Goal: Transaction & Acquisition: Purchase product/service

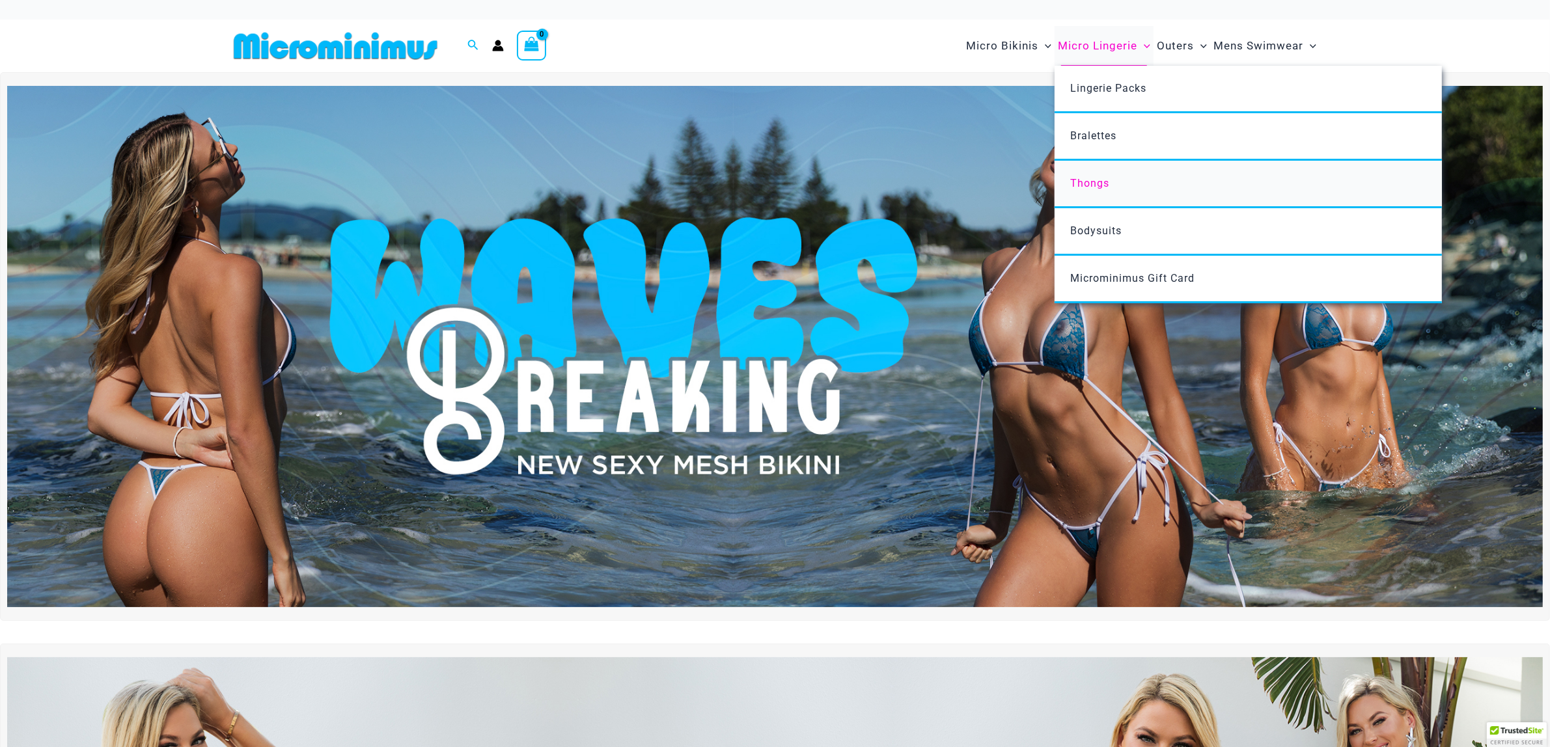
click at [1141, 186] on link "Thongs" at bounding box center [1248, 185] width 387 height 48
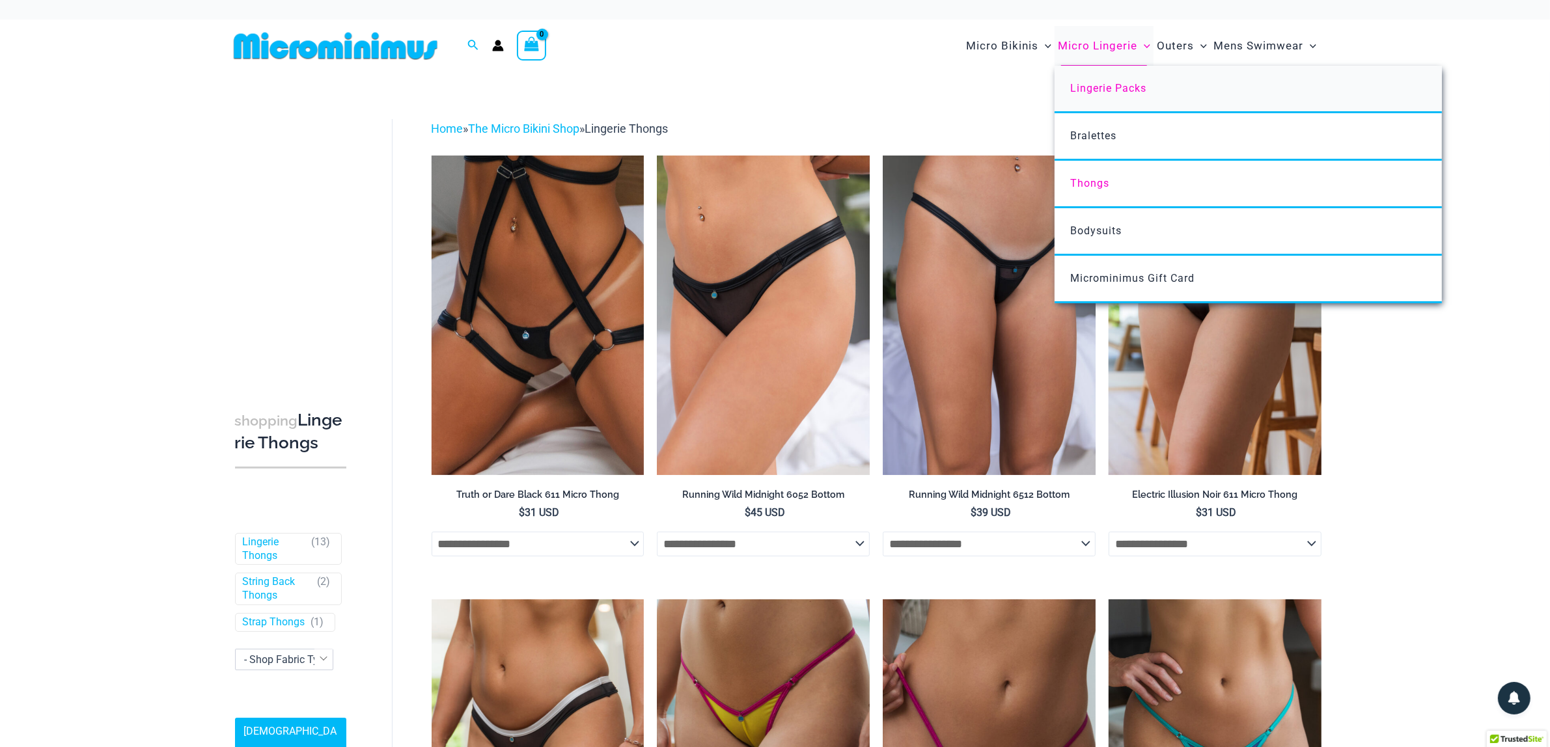
click at [1146, 86] on span "Lingerie Packs" at bounding box center [1108, 88] width 76 height 12
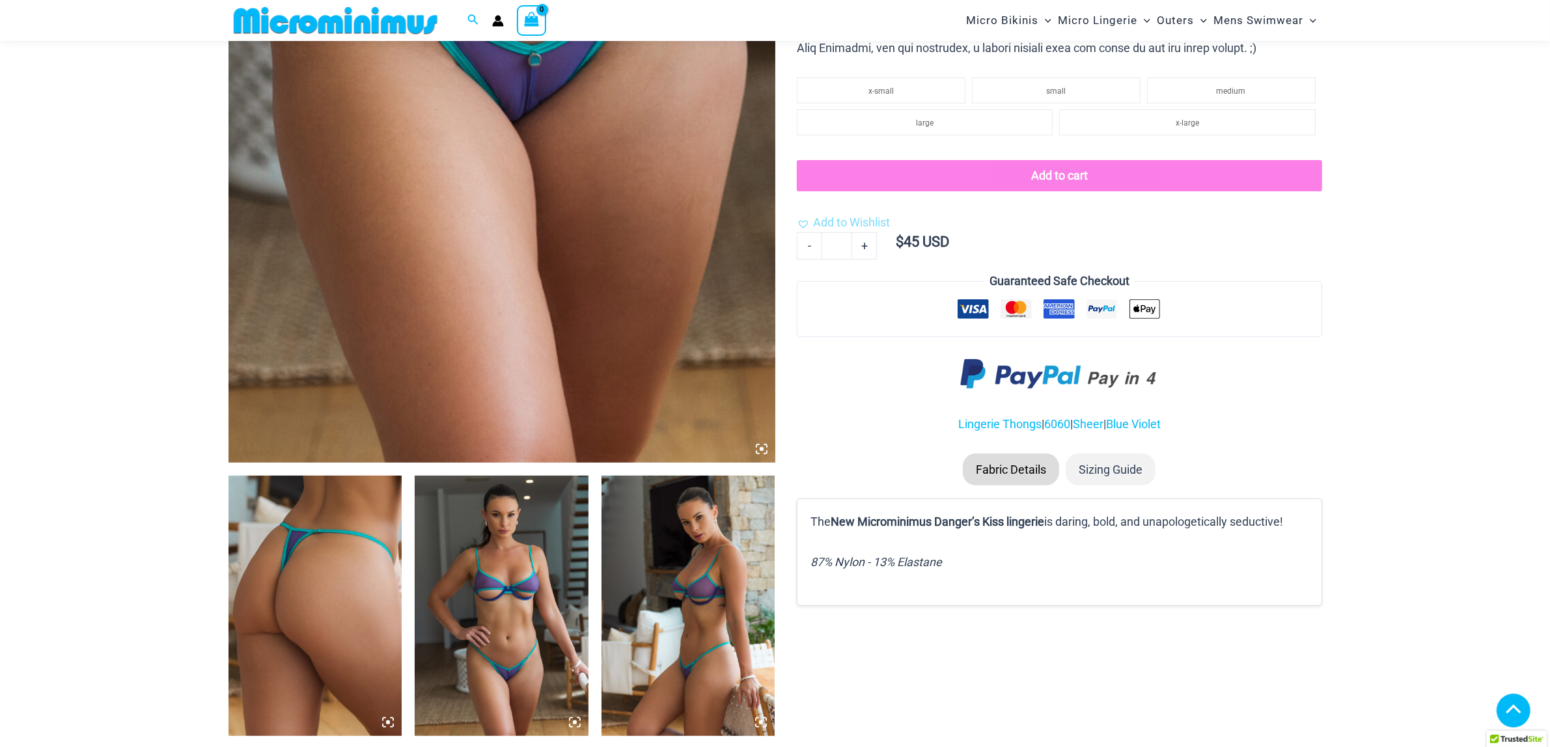
scroll to position [801, 0]
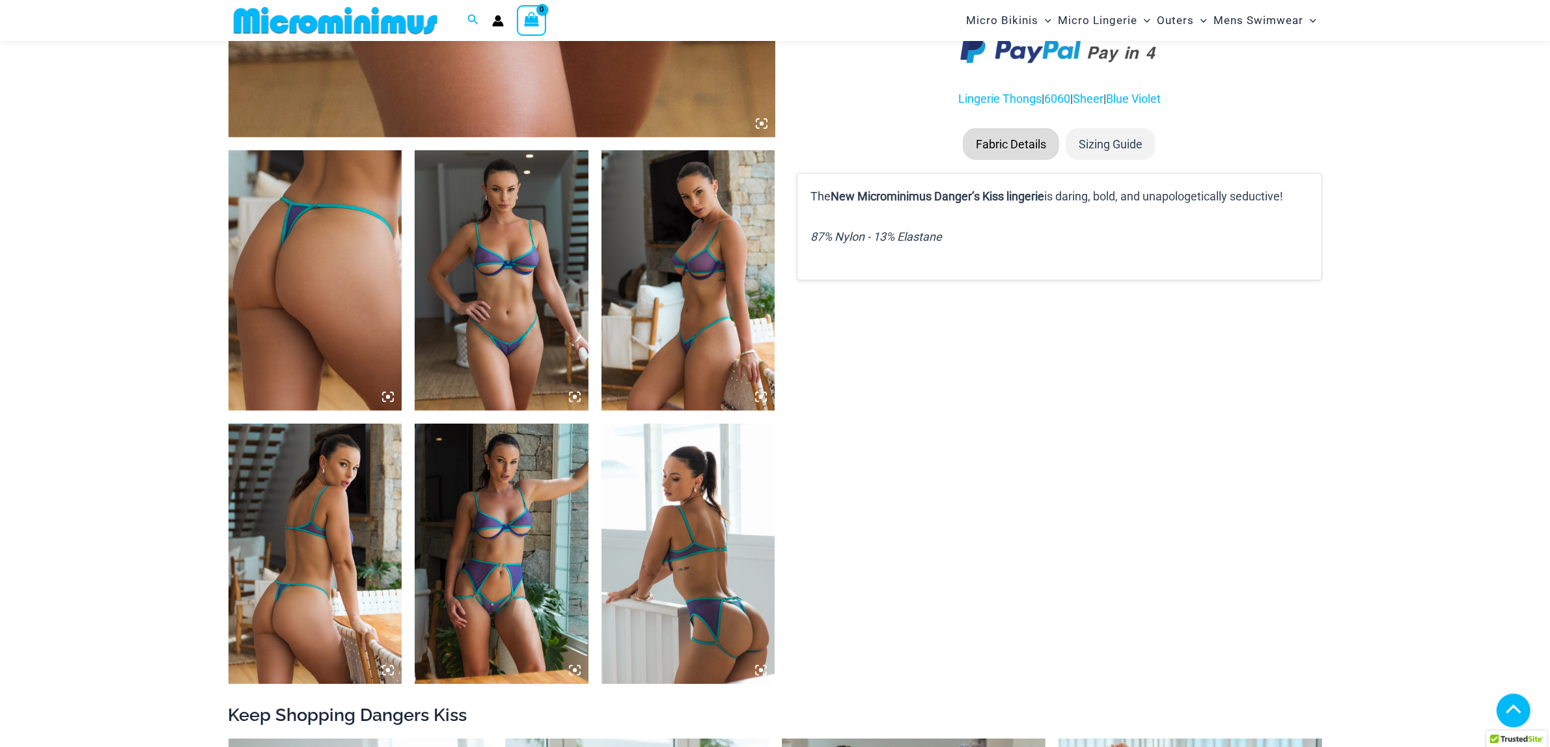
click at [498, 272] on img at bounding box center [502, 280] width 174 height 260
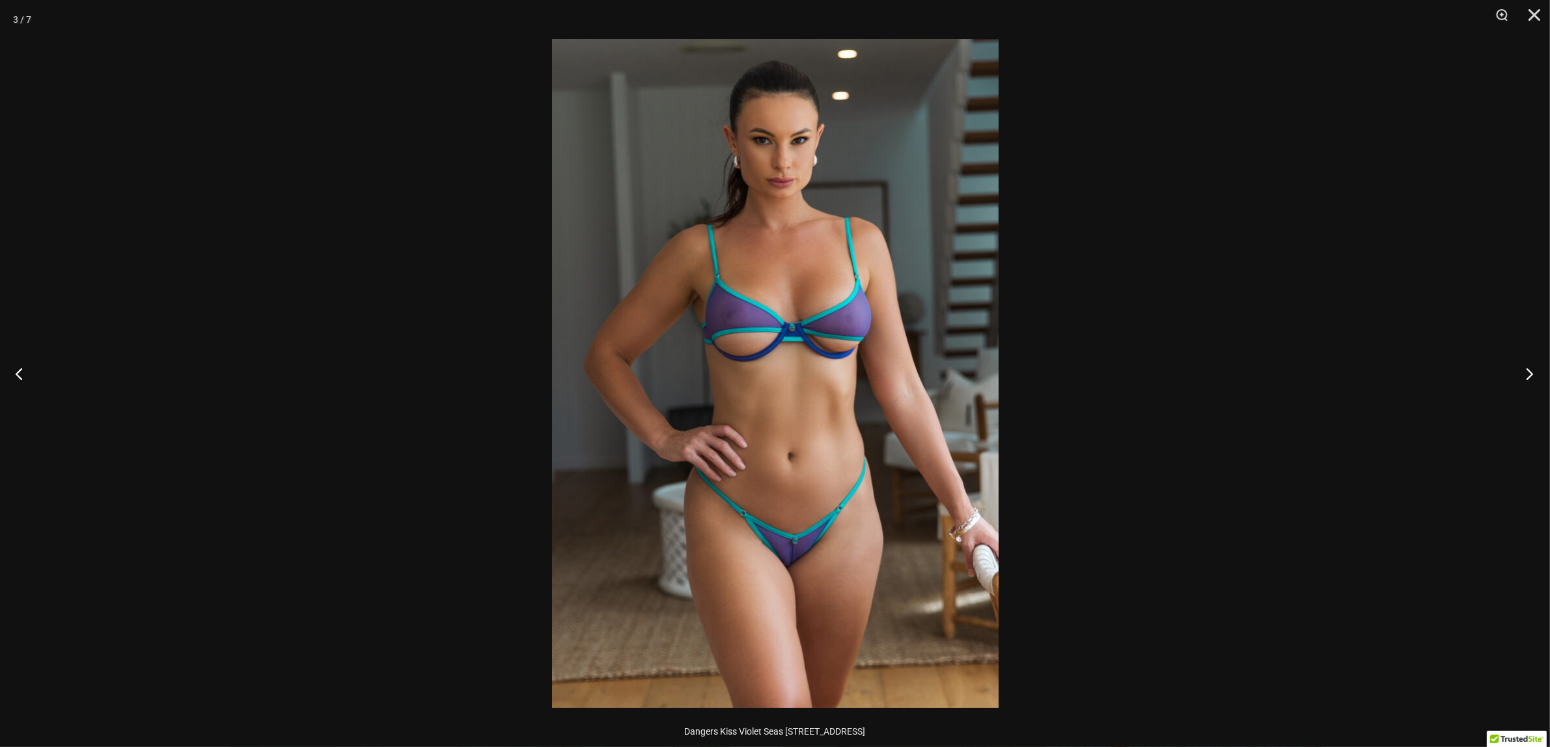
click at [1530, 366] on button "Next" at bounding box center [1525, 373] width 49 height 65
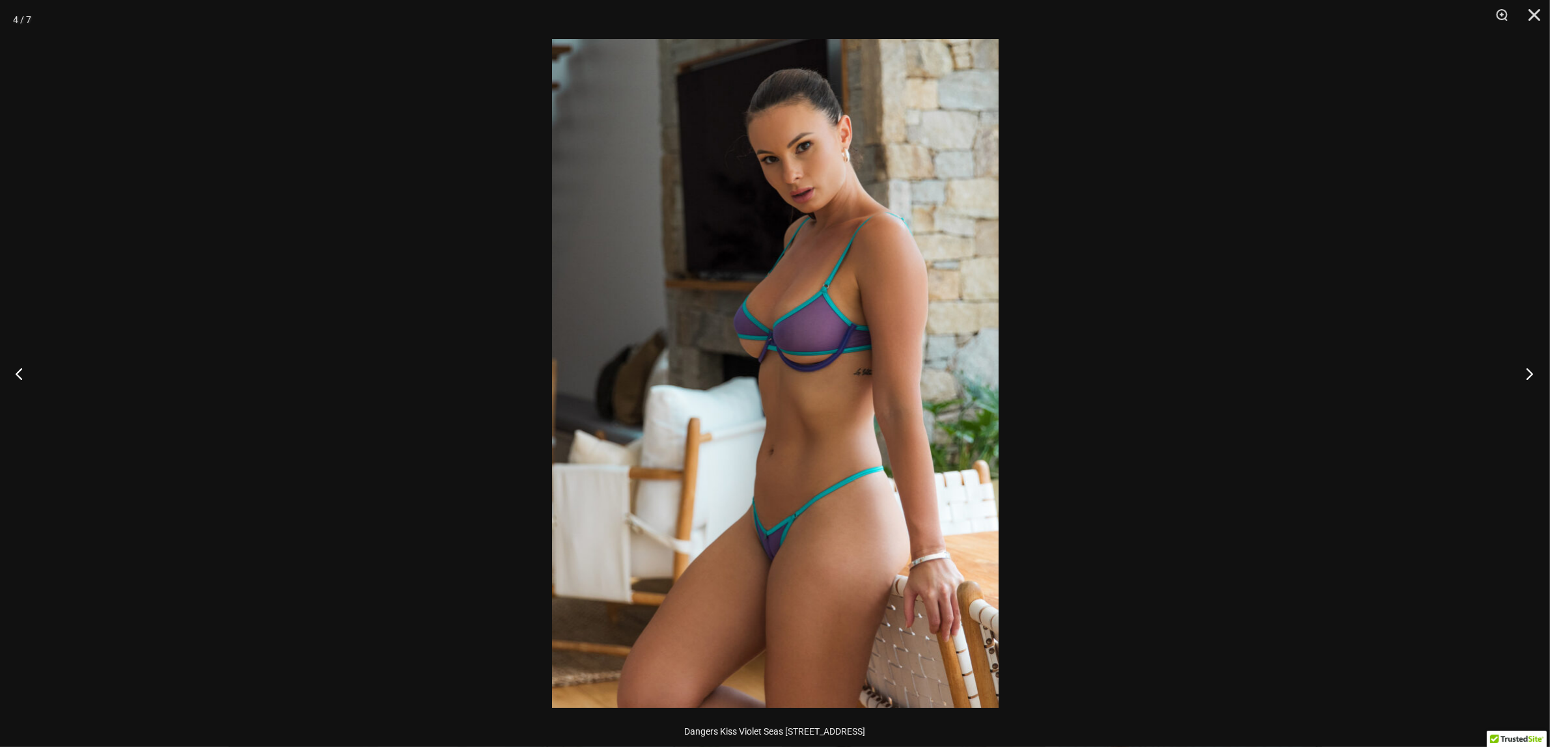
click at [1530, 366] on button "Next" at bounding box center [1525, 373] width 49 height 65
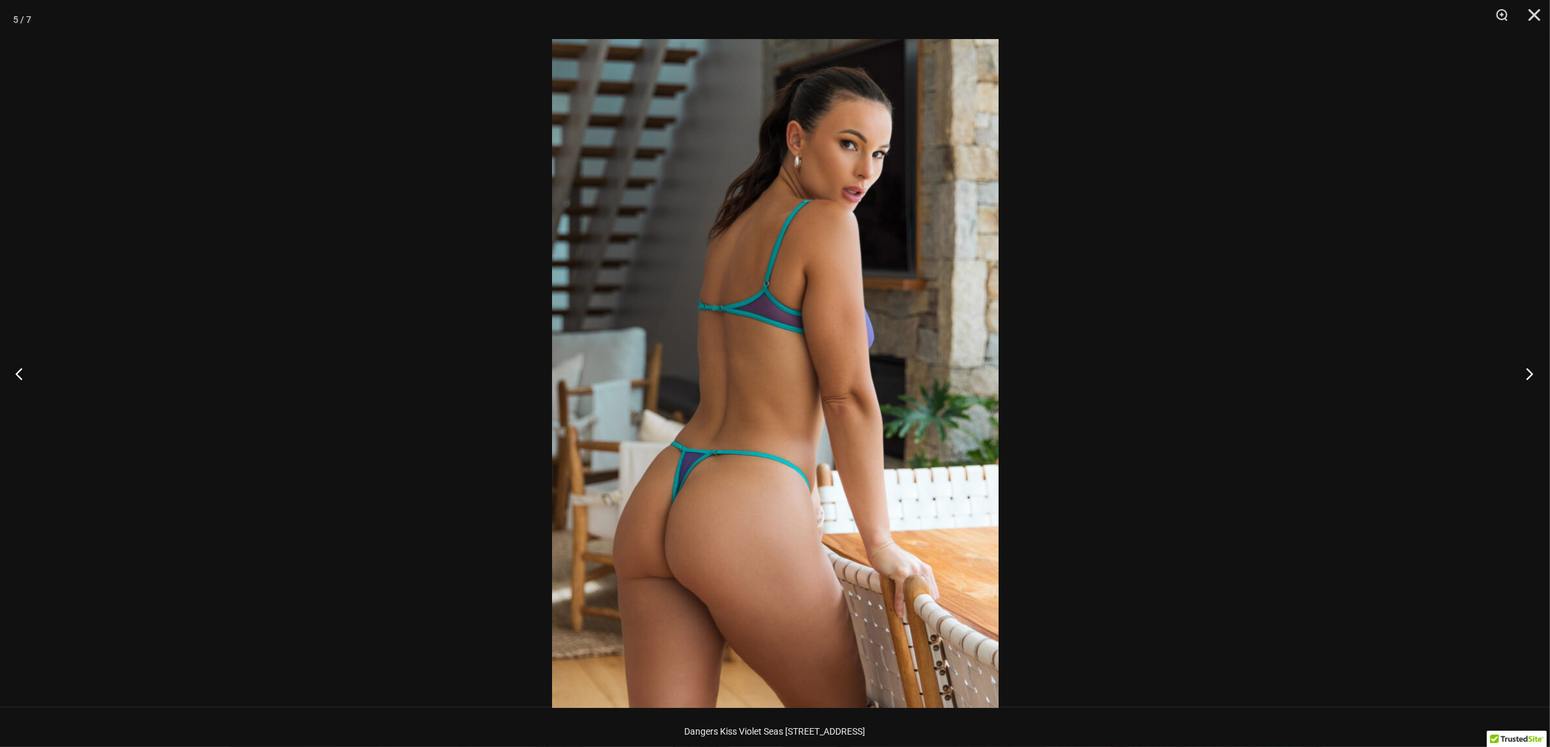
click at [1530, 366] on button "Next" at bounding box center [1525, 373] width 49 height 65
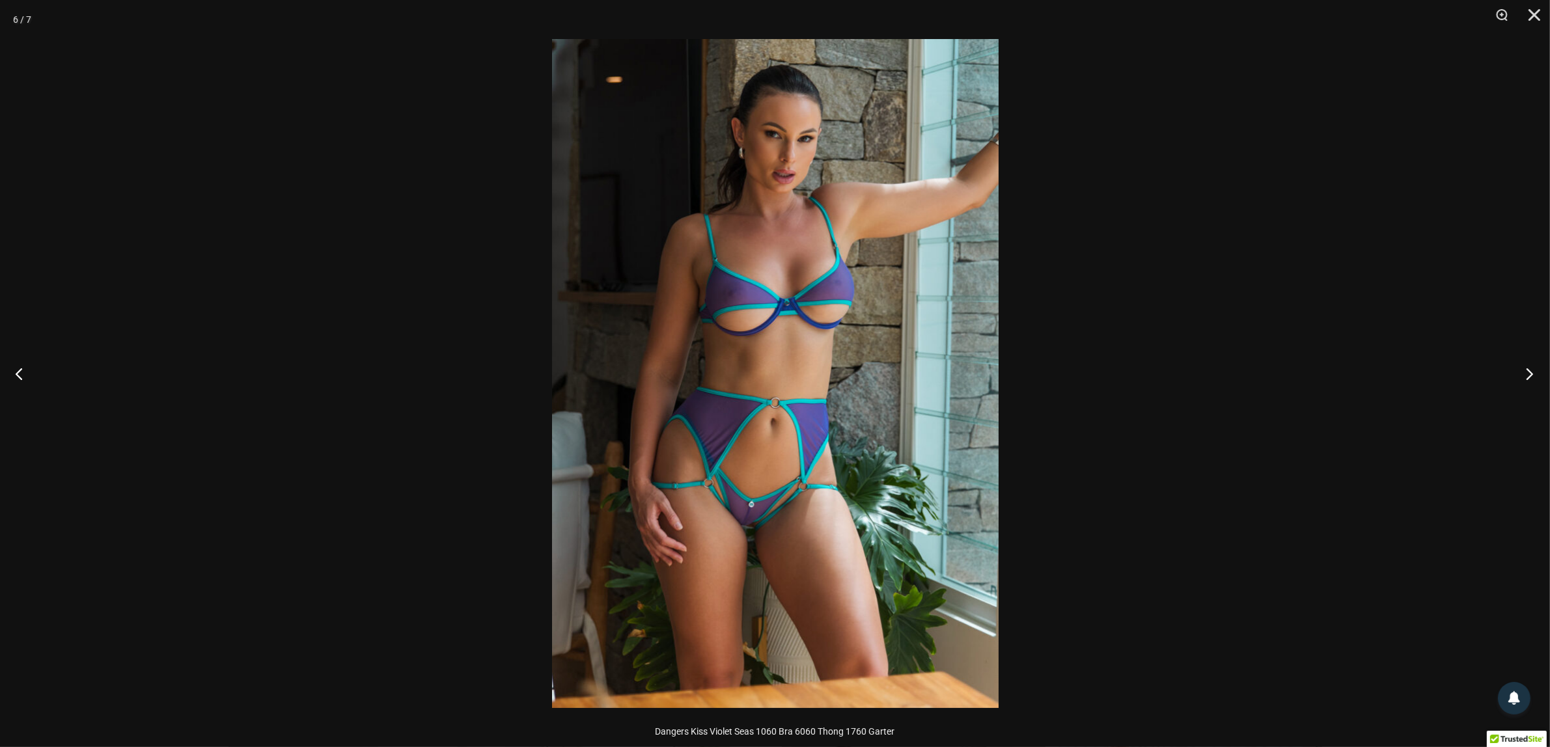
click at [1530, 366] on button "Next" at bounding box center [1525, 373] width 49 height 65
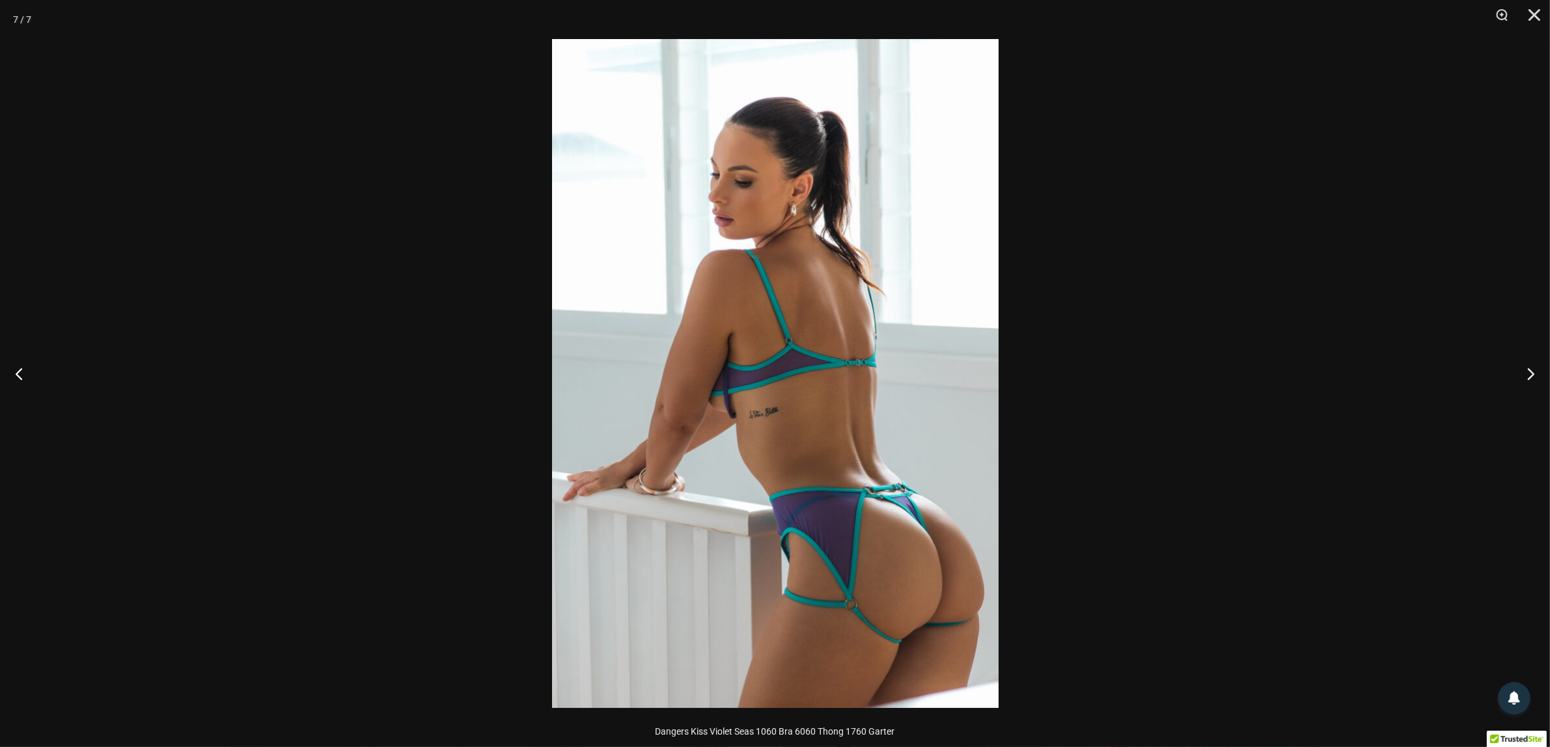
click at [1341, 365] on div at bounding box center [775, 373] width 1550 height 747
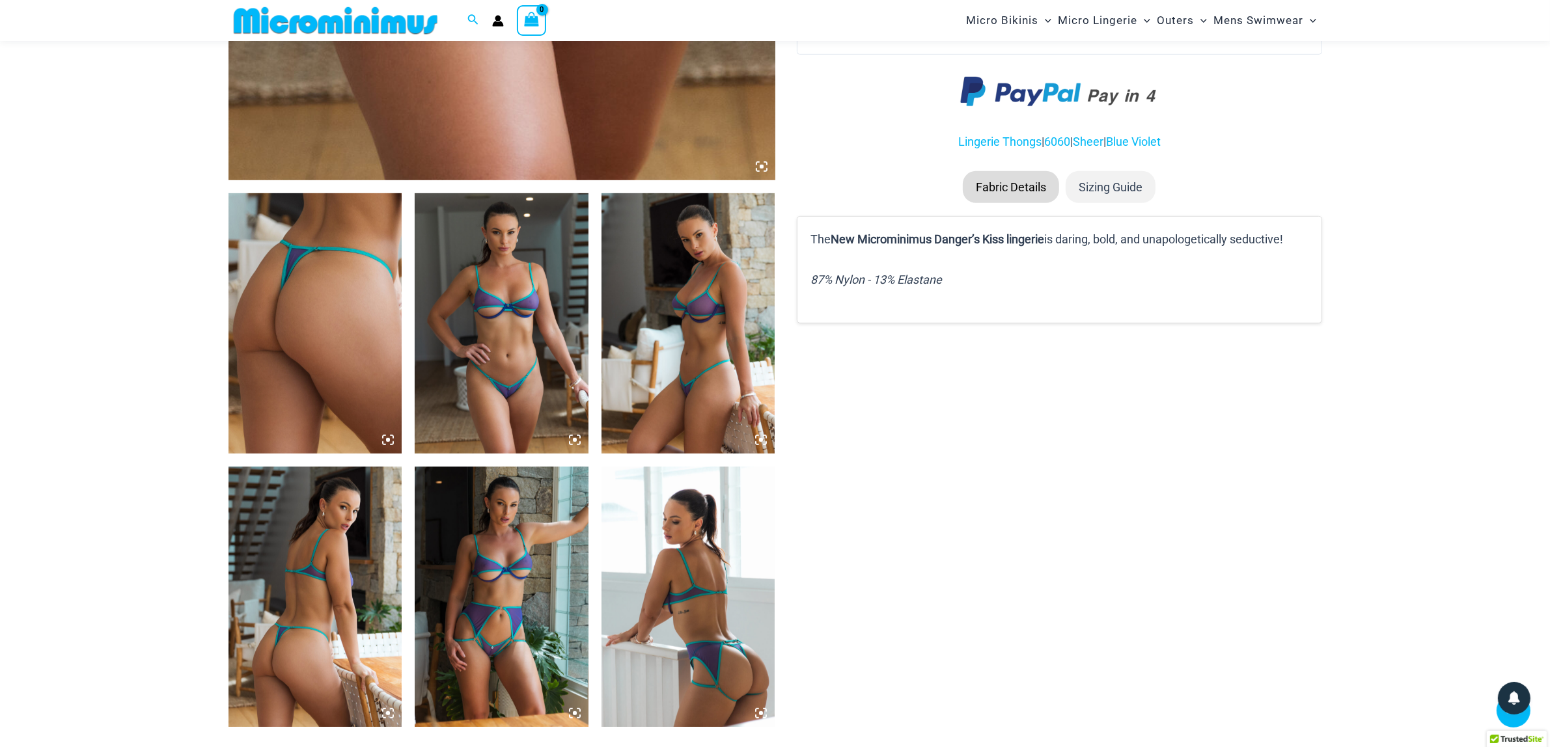
scroll to position [720, 0]
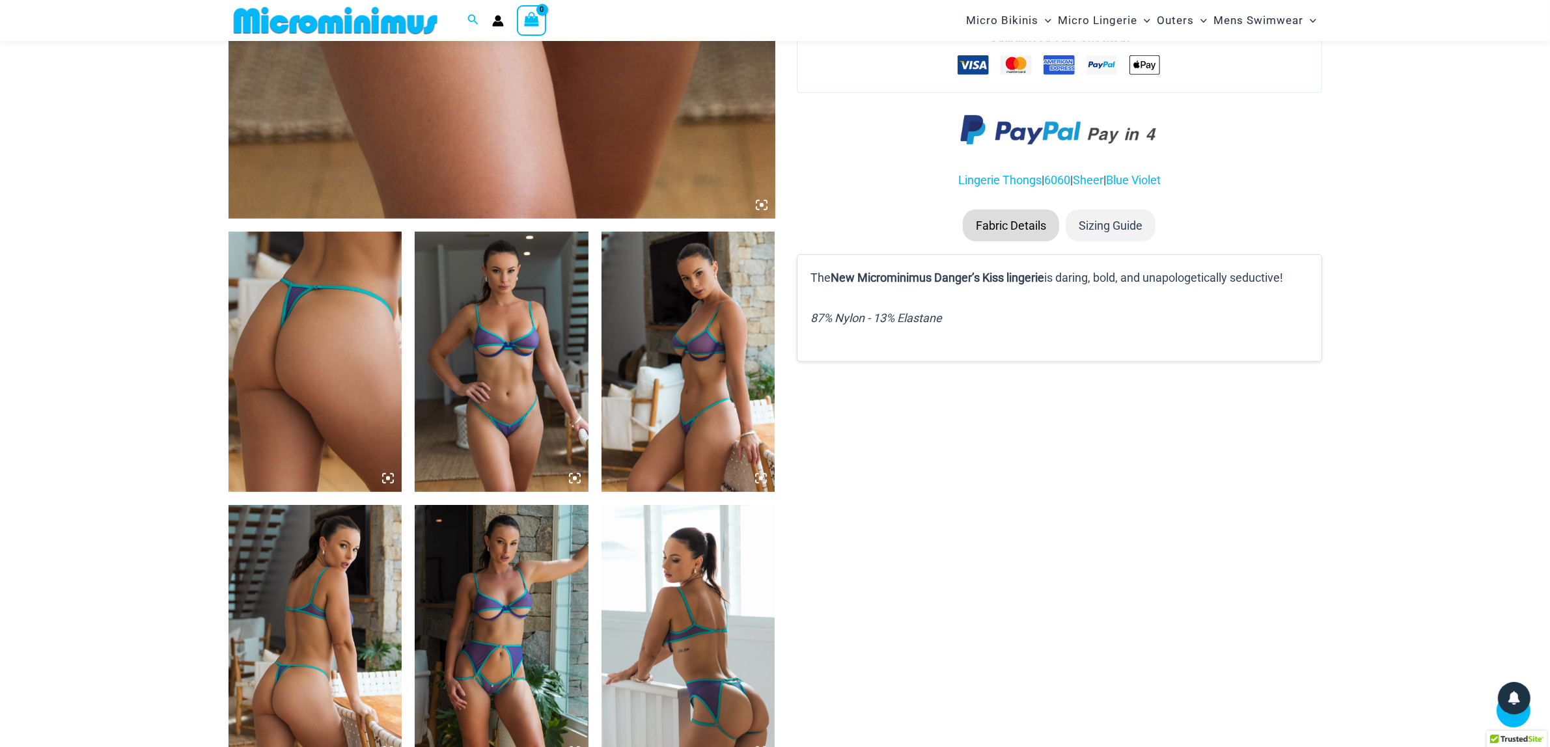
click at [528, 404] on img at bounding box center [502, 362] width 174 height 260
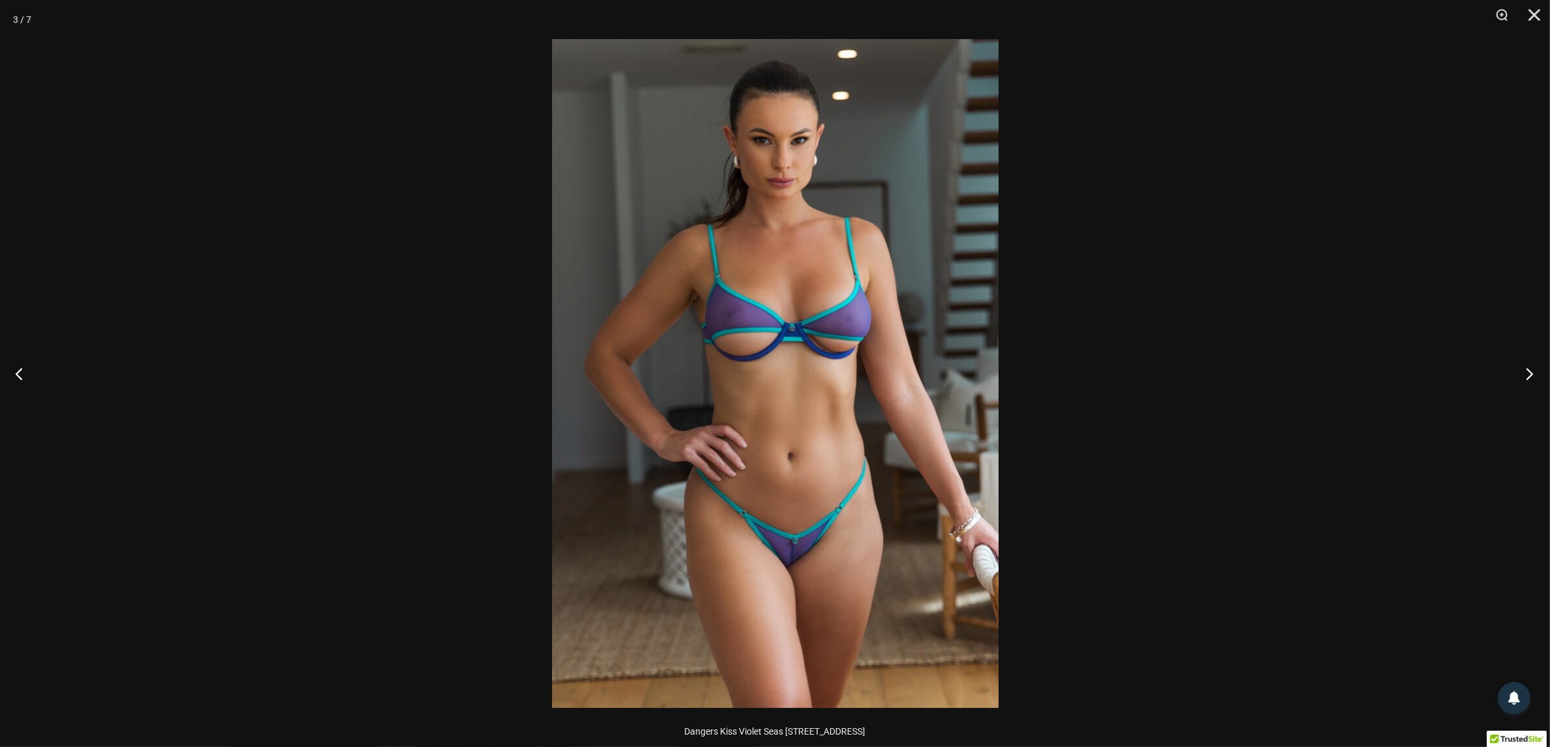
click at [1534, 381] on button "Next" at bounding box center [1525, 373] width 49 height 65
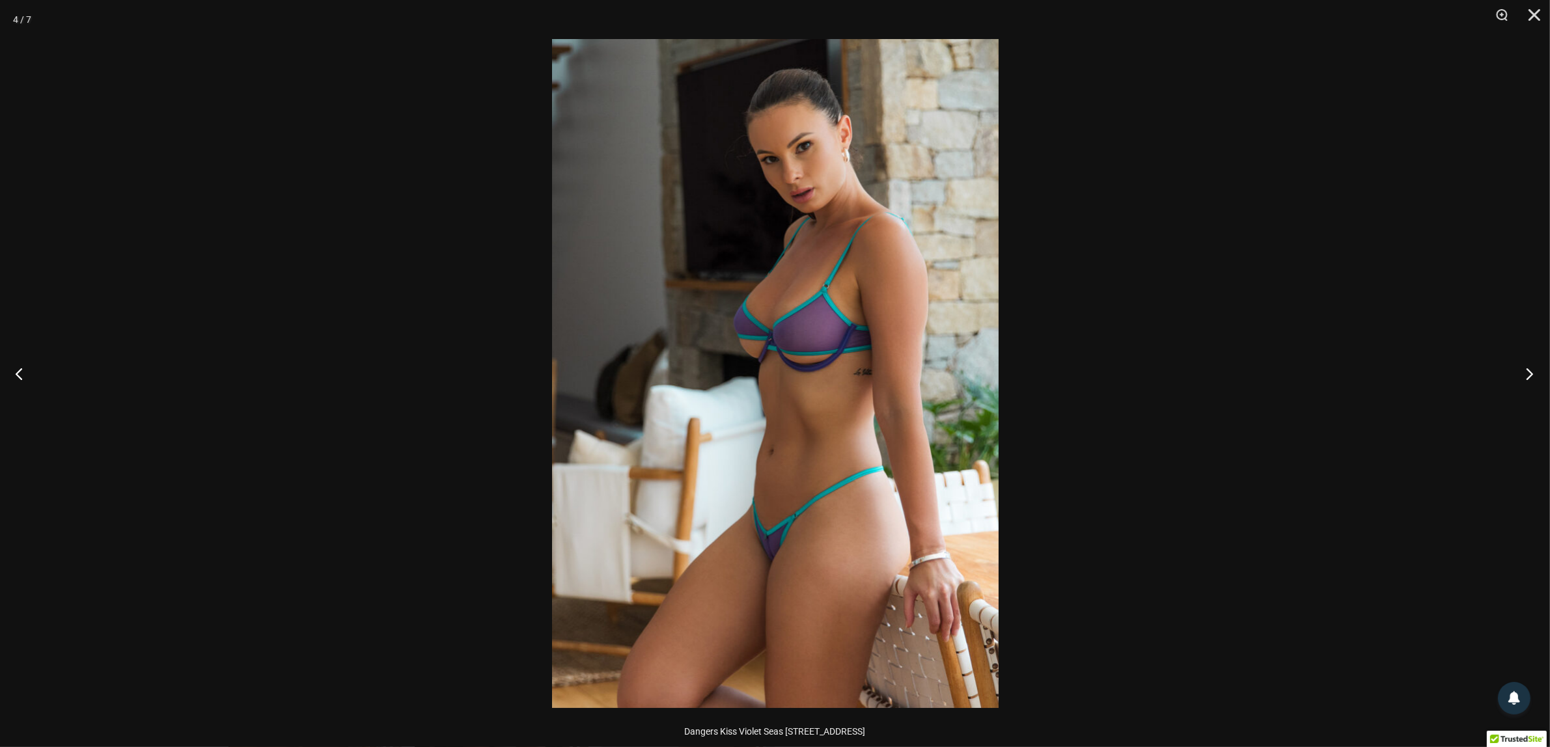
click at [1534, 381] on button "Next" at bounding box center [1525, 373] width 49 height 65
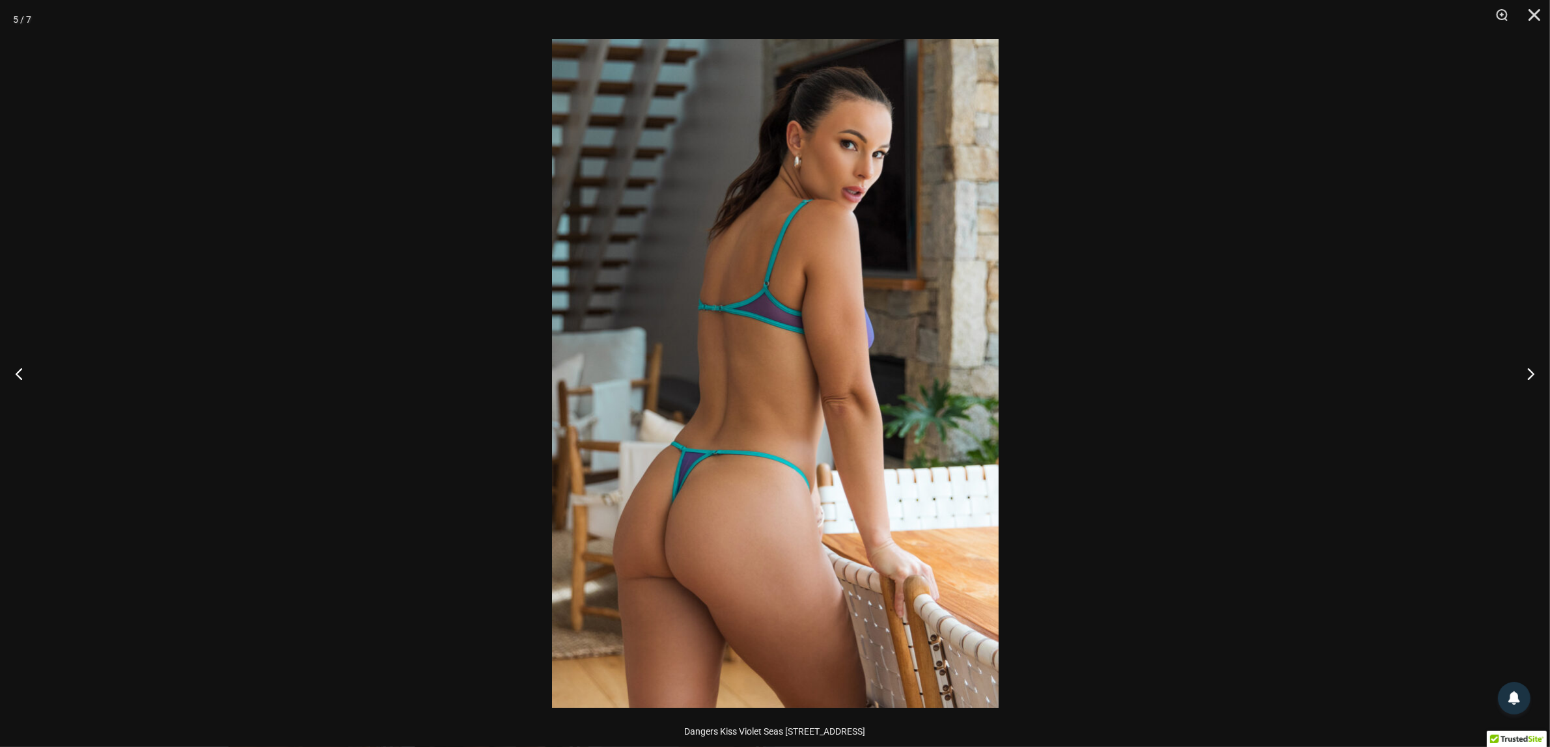
click at [1410, 428] on div at bounding box center [775, 373] width 1550 height 747
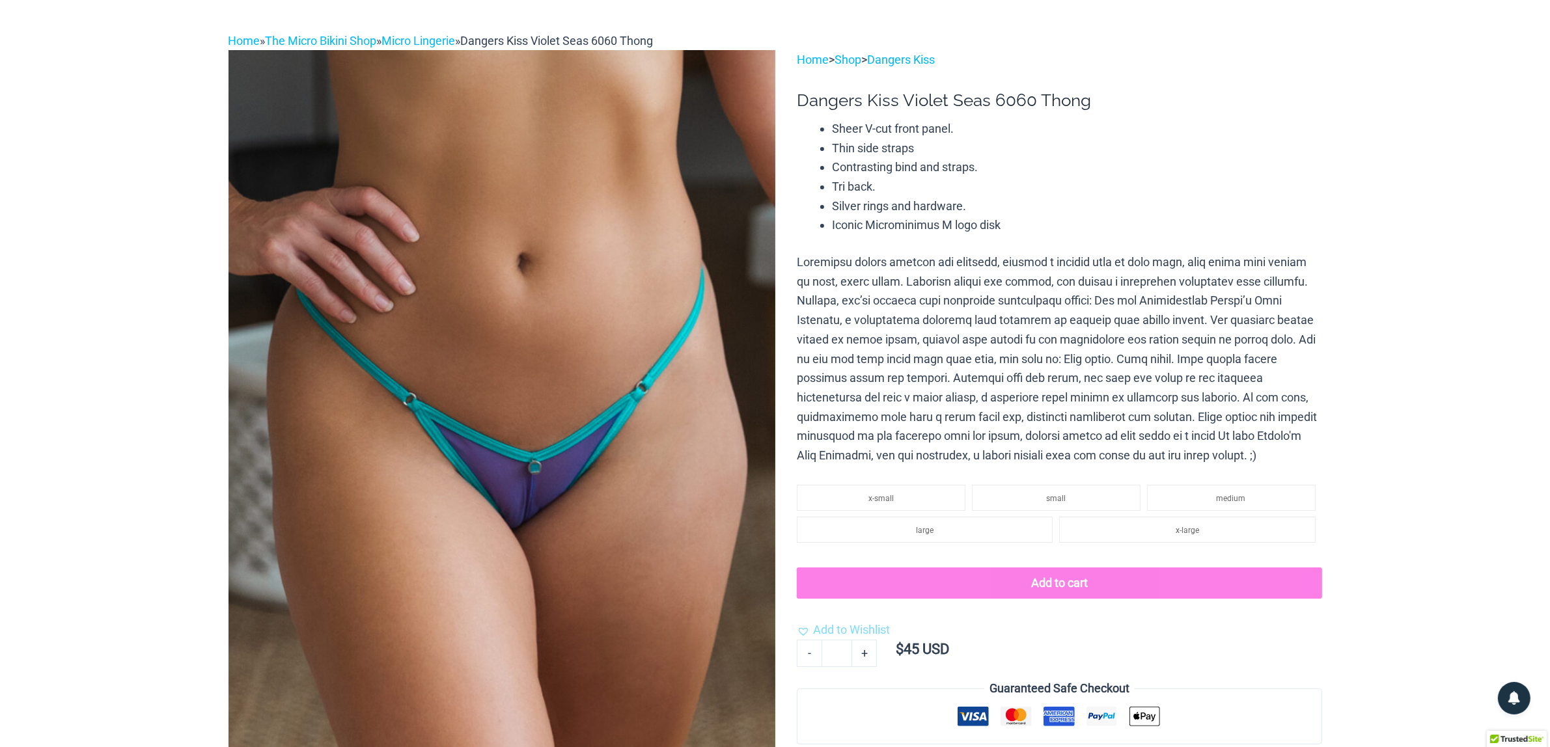
scroll to position [0, 0]
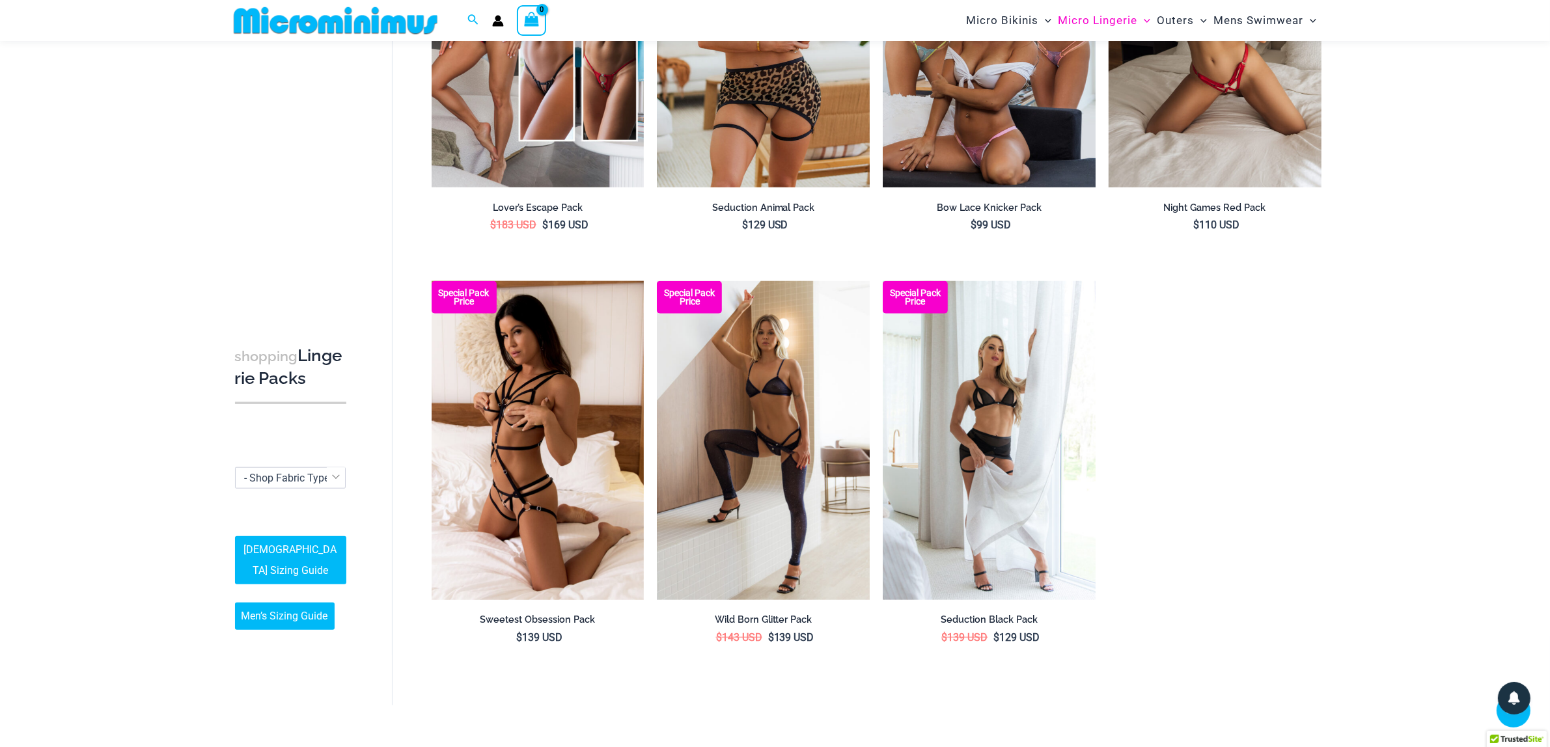
scroll to position [1484, 0]
